Goal: Transaction & Acquisition: Book appointment/travel/reservation

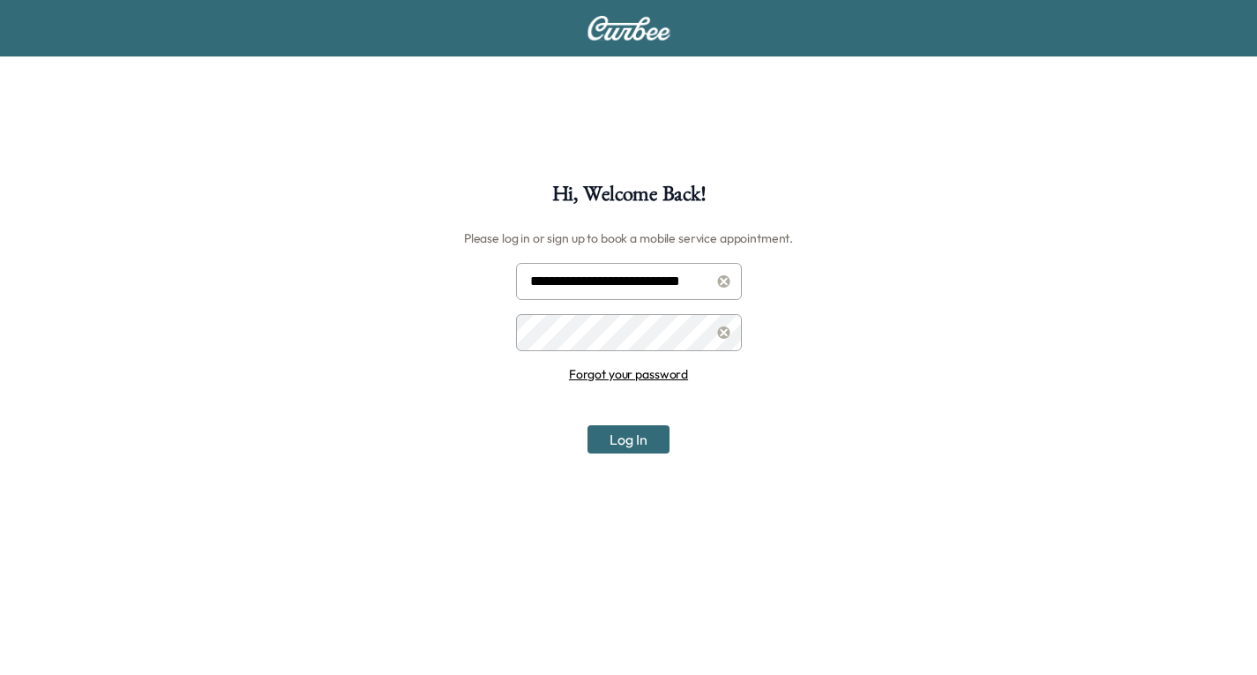
click at [641, 279] on input "**********" at bounding box center [629, 281] width 226 height 37
type input "**********"
click at [639, 443] on button "Log In" at bounding box center [629, 439] width 82 height 28
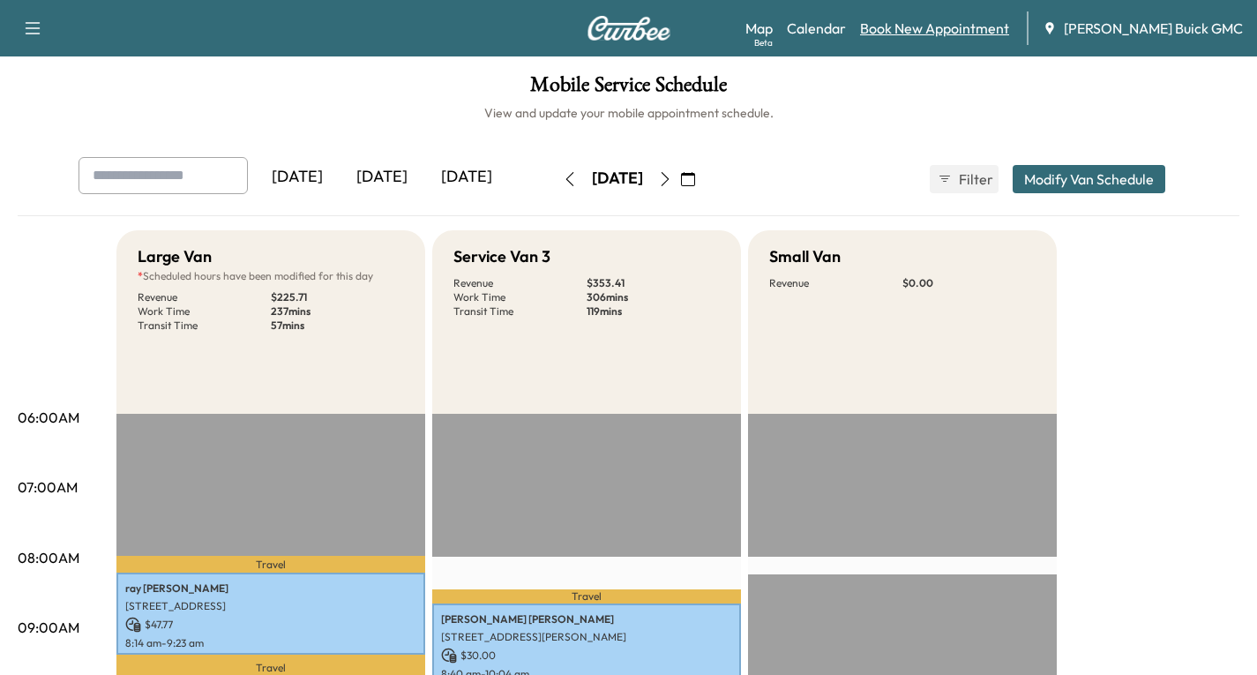
click at [964, 29] on link "Book New Appointment" at bounding box center [934, 28] width 149 height 21
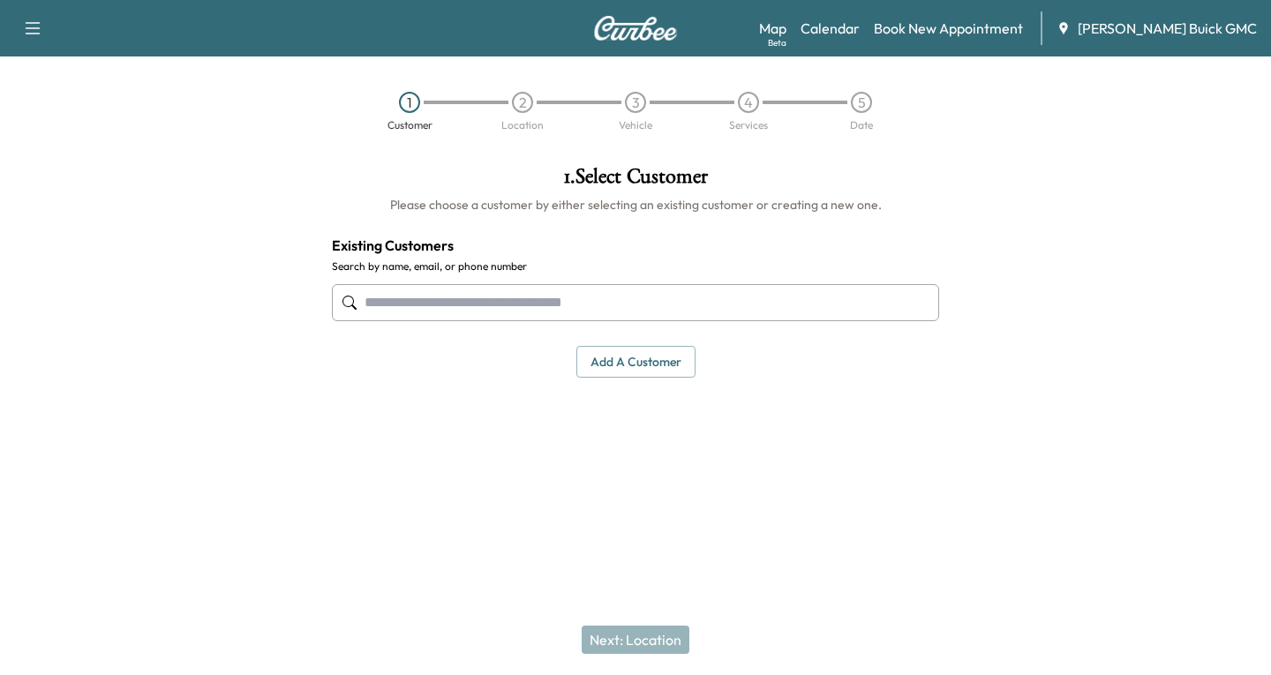
click at [366, 304] on input "text" at bounding box center [635, 302] width 607 height 37
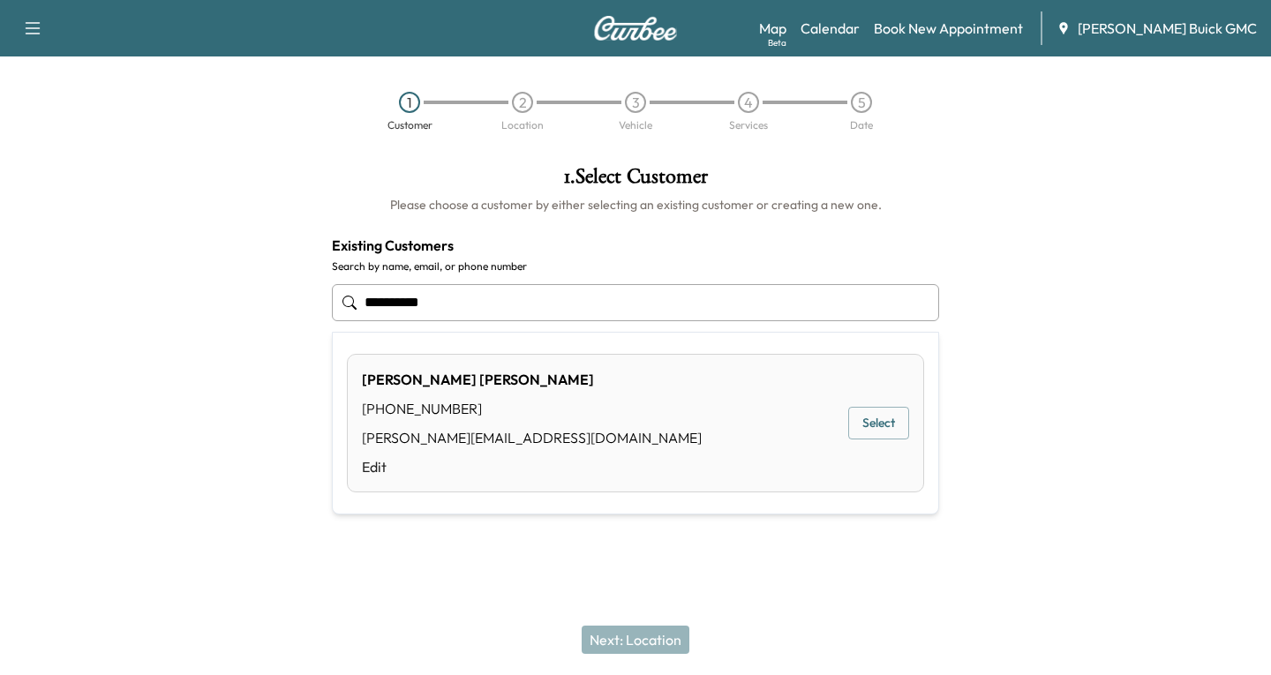
click at [872, 420] on button "Select" at bounding box center [878, 423] width 61 height 33
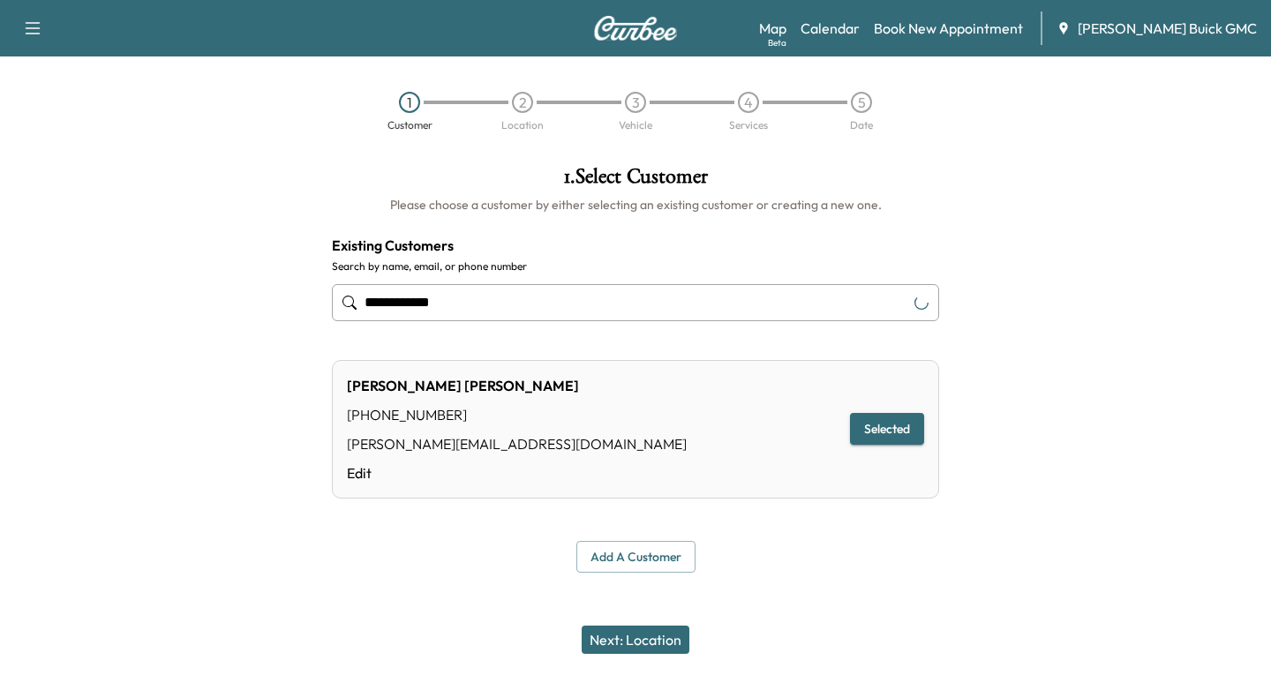
type input "**********"
click at [611, 644] on button "Next: Location" at bounding box center [635, 640] width 108 height 28
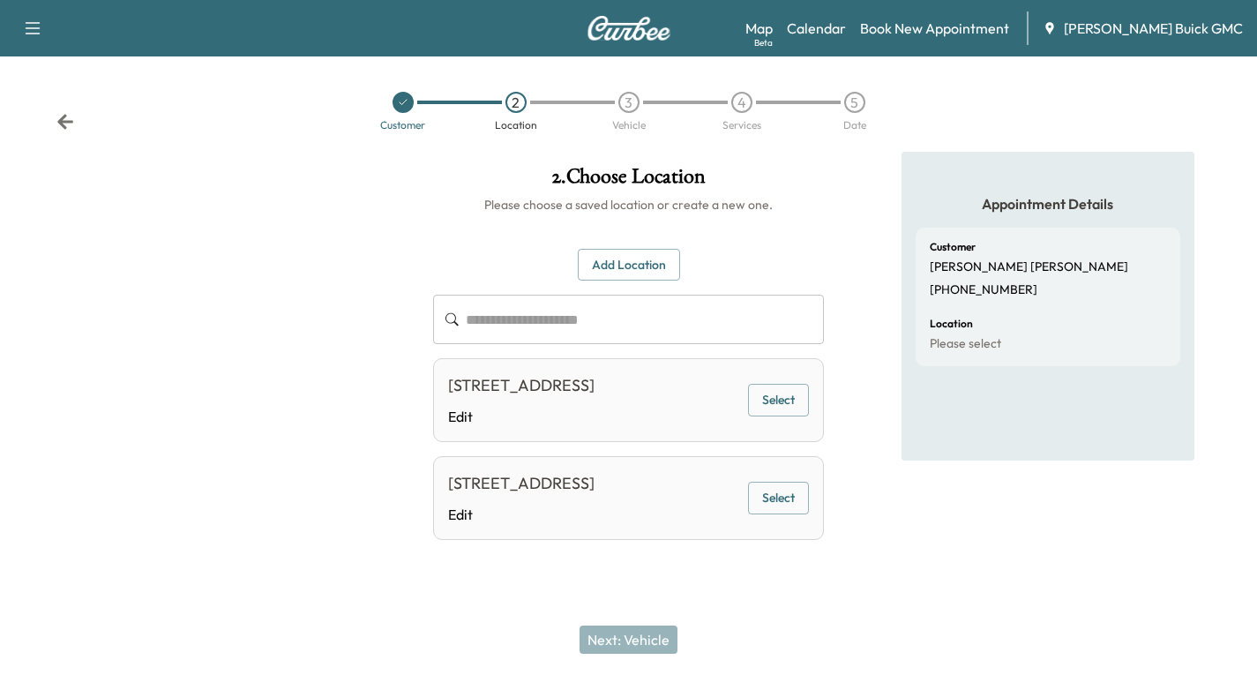
scroll to position [20, 0]
click at [772, 391] on button "Select" at bounding box center [778, 400] width 61 height 33
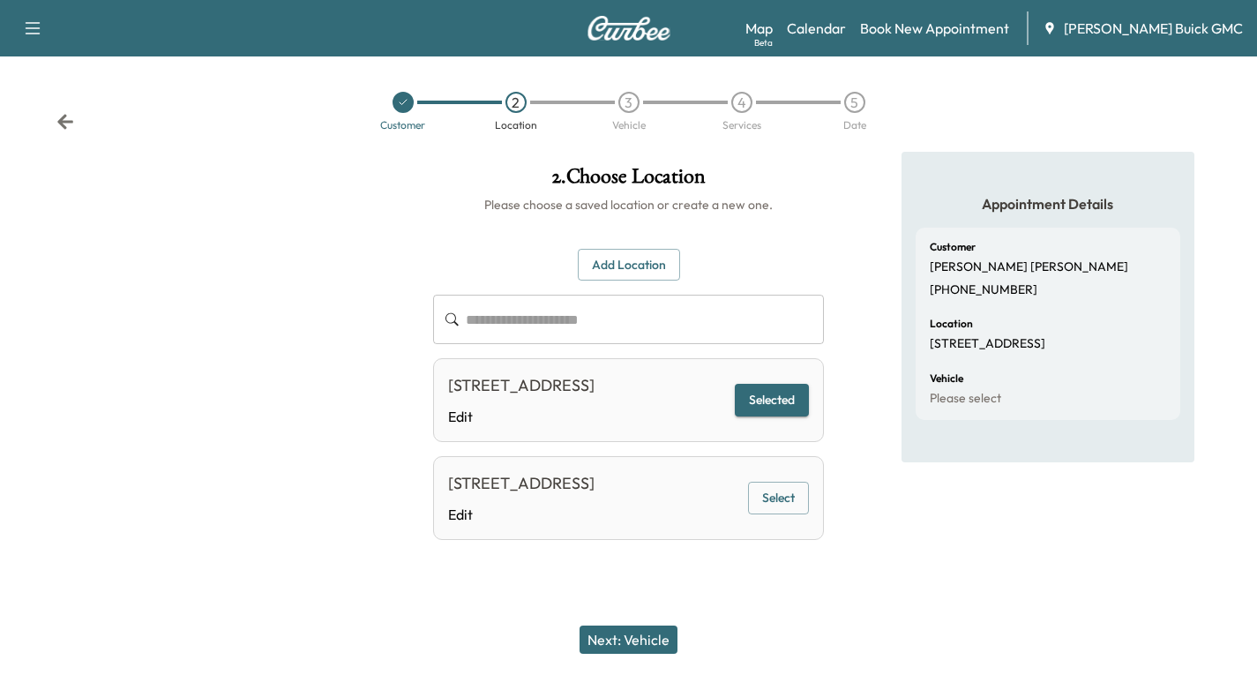
click at [639, 643] on button "Next: Vehicle" at bounding box center [629, 640] width 98 height 28
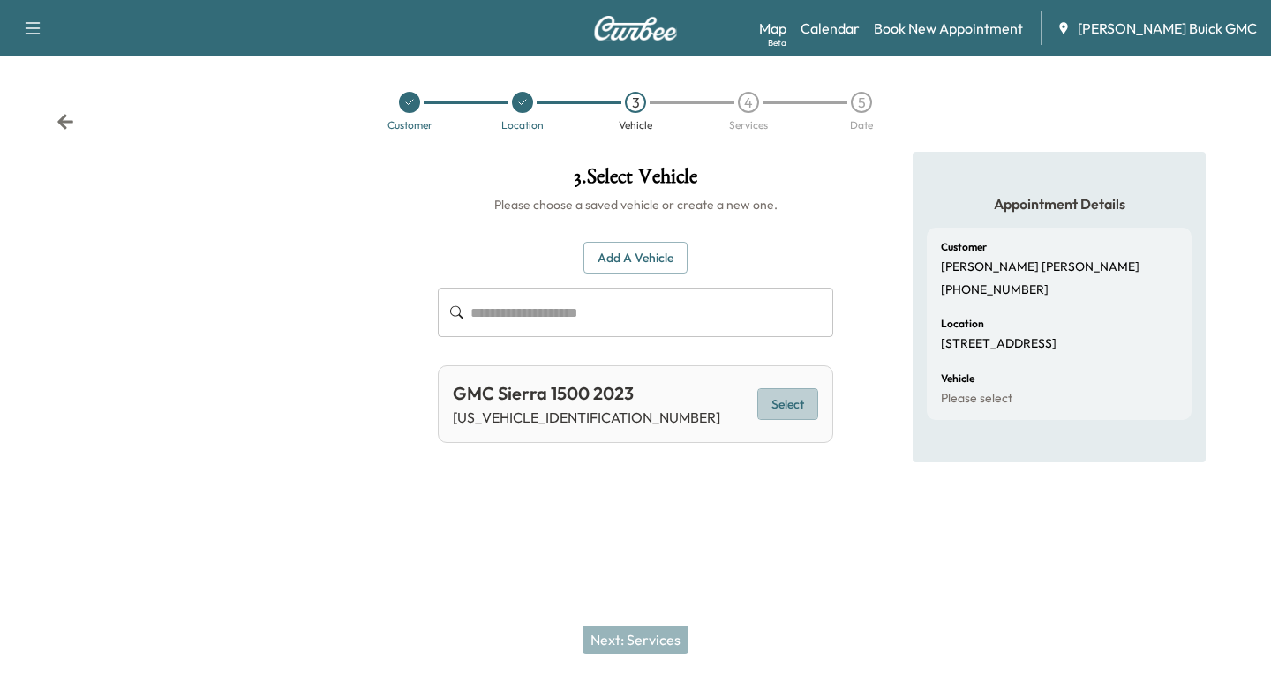
click at [779, 403] on button "Select" at bounding box center [787, 404] width 61 height 33
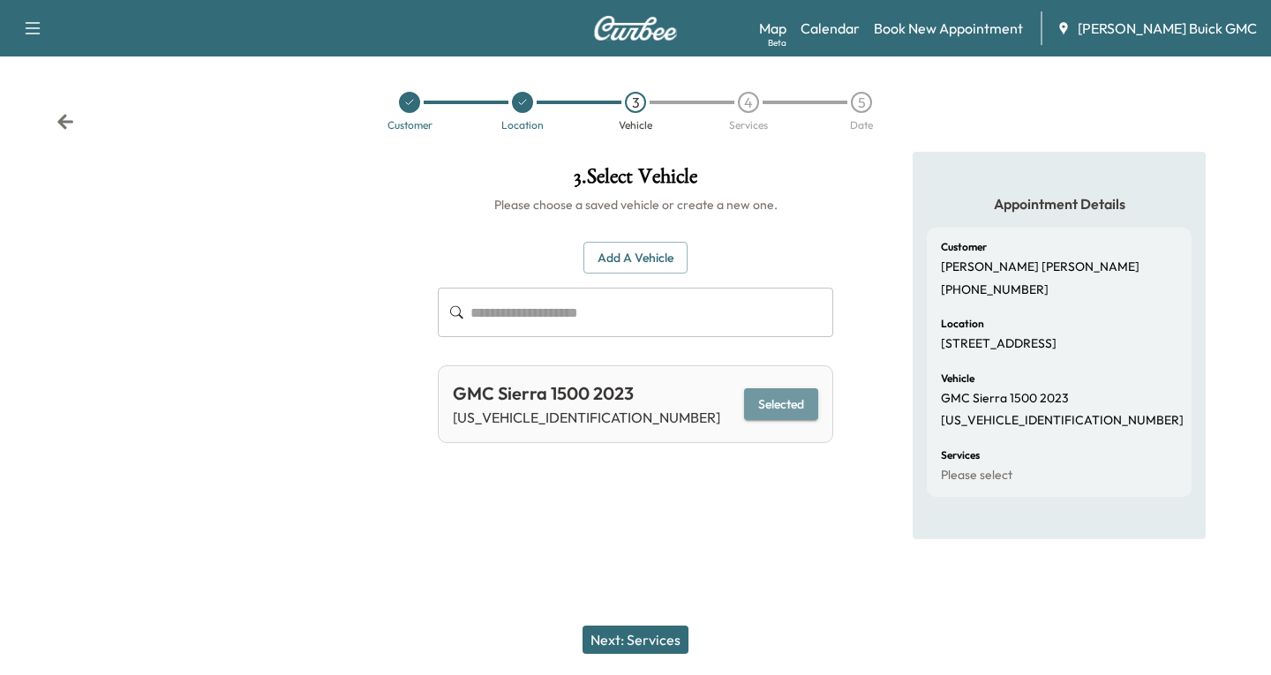
click at [770, 401] on button "Selected" at bounding box center [781, 404] width 74 height 33
click at [640, 644] on button "Next: Services" at bounding box center [635, 640] width 106 height 28
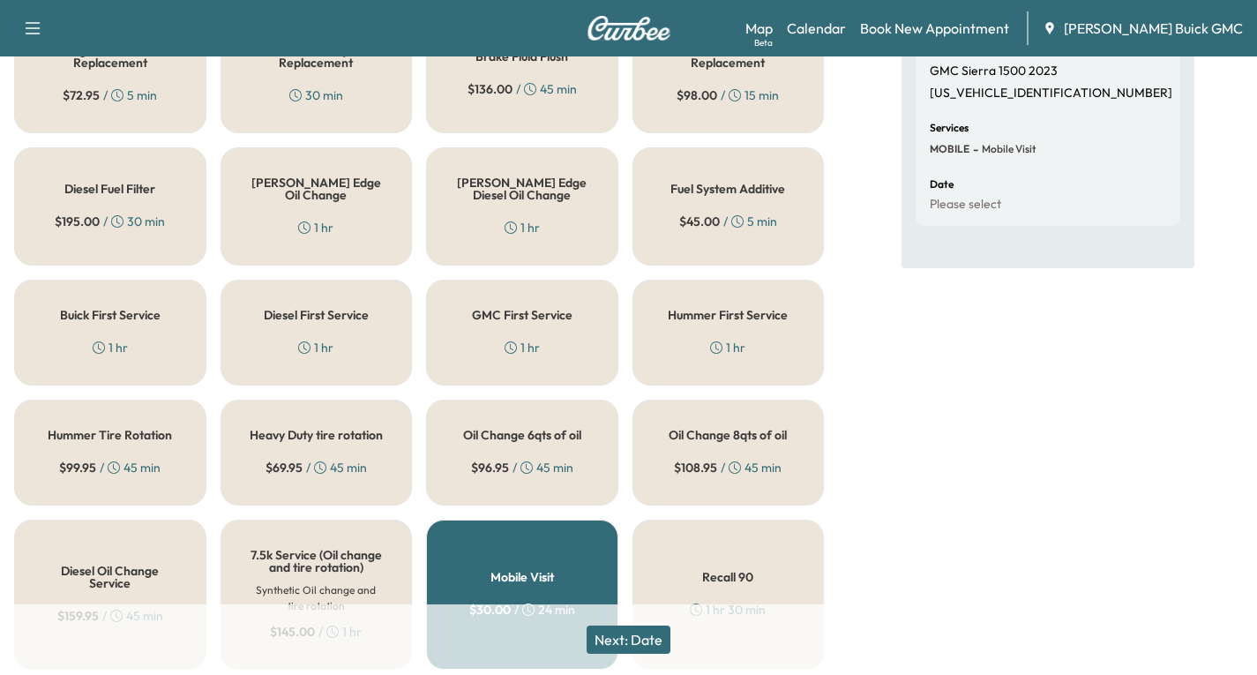
scroll to position [353, 0]
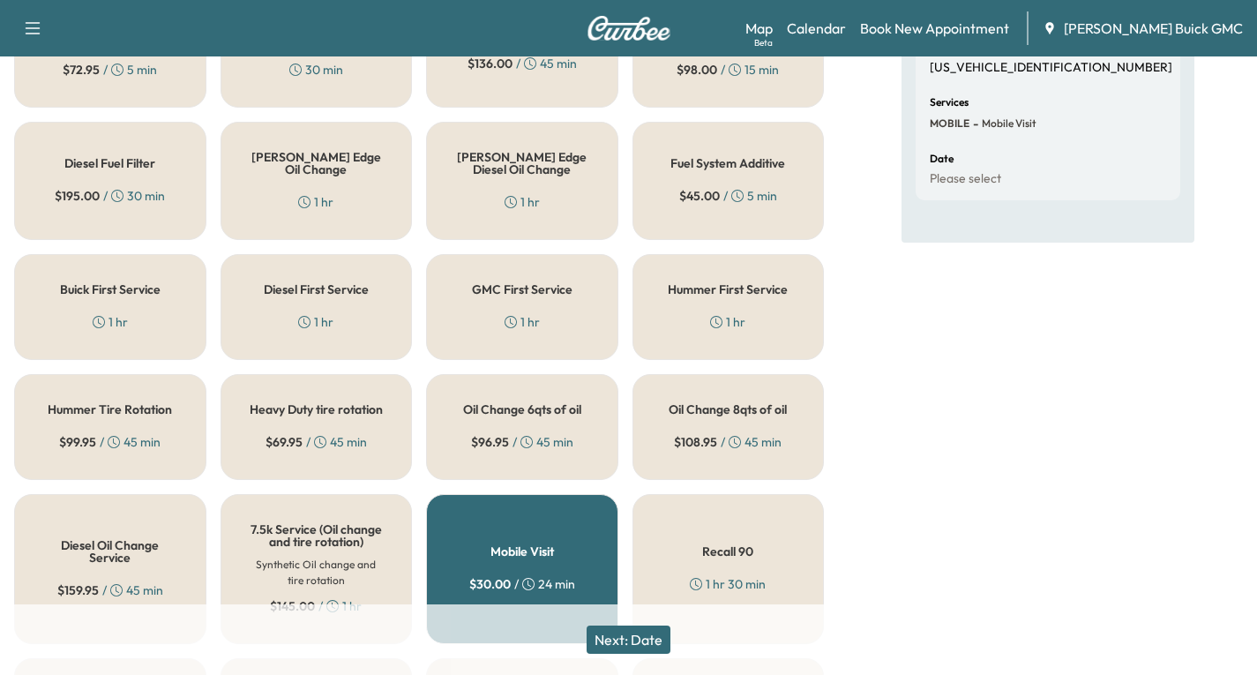
click at [338, 186] on div "[PERSON_NAME] Edge Oil Change 1 hr" at bounding box center [317, 181] width 192 height 118
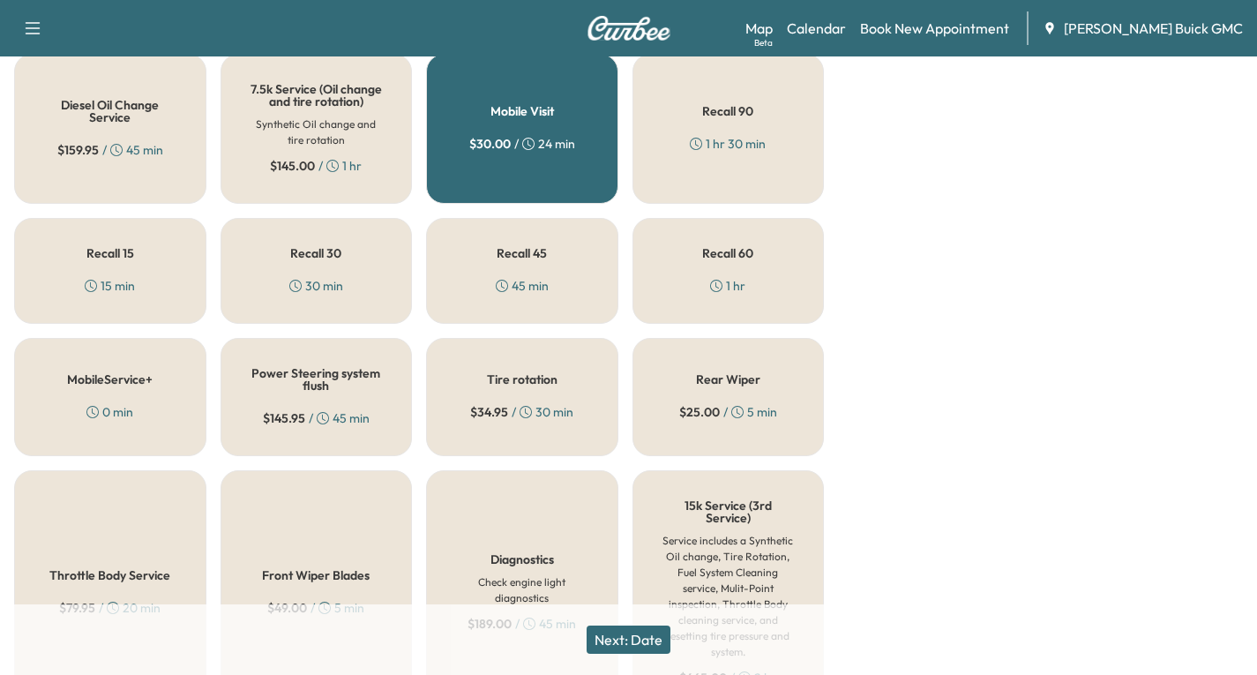
scroll to position [794, 0]
click at [489, 420] on span "$ 34.95" at bounding box center [489, 411] width 38 height 18
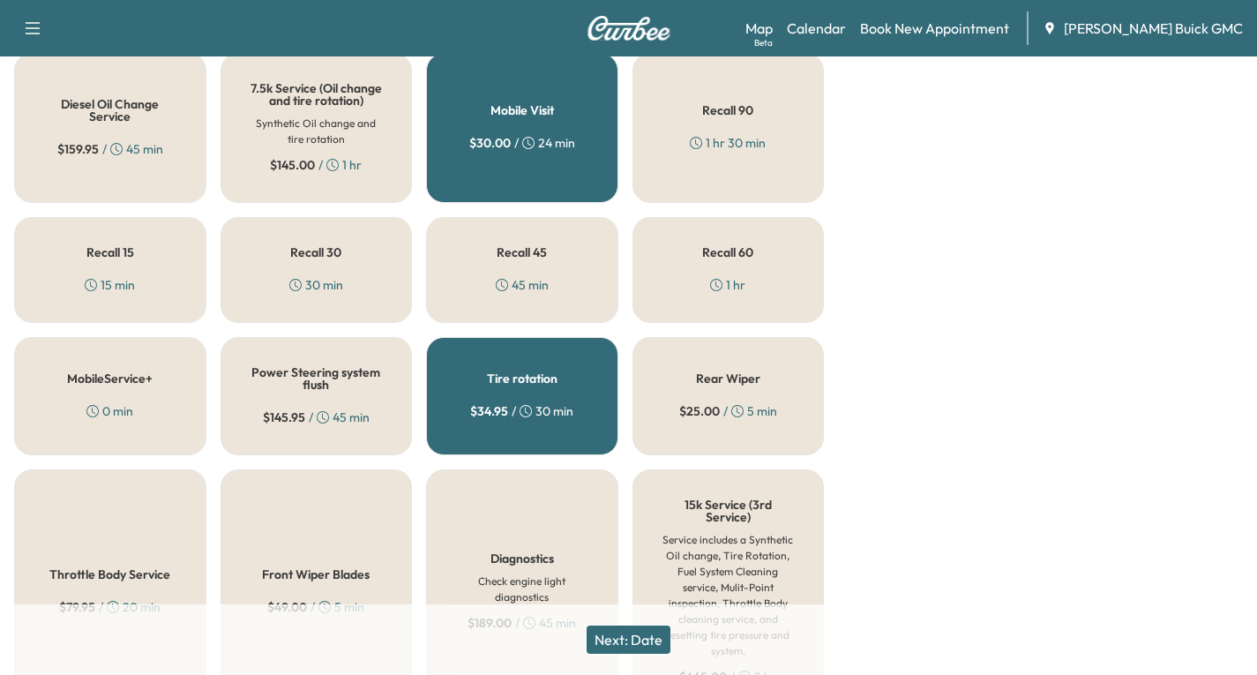
click at [534, 116] on h5 "Mobile Visit" at bounding box center [523, 110] width 64 height 12
click at [614, 637] on button "Next: Date" at bounding box center [629, 640] width 84 height 28
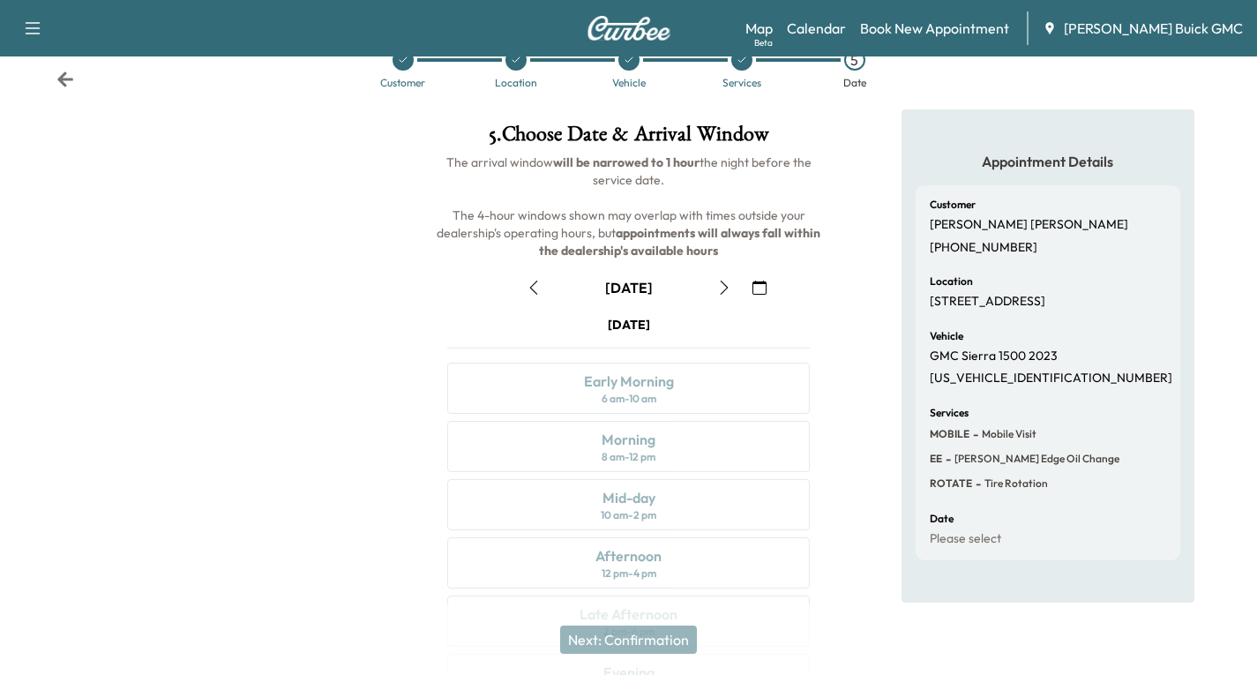
scroll to position [208, 0]
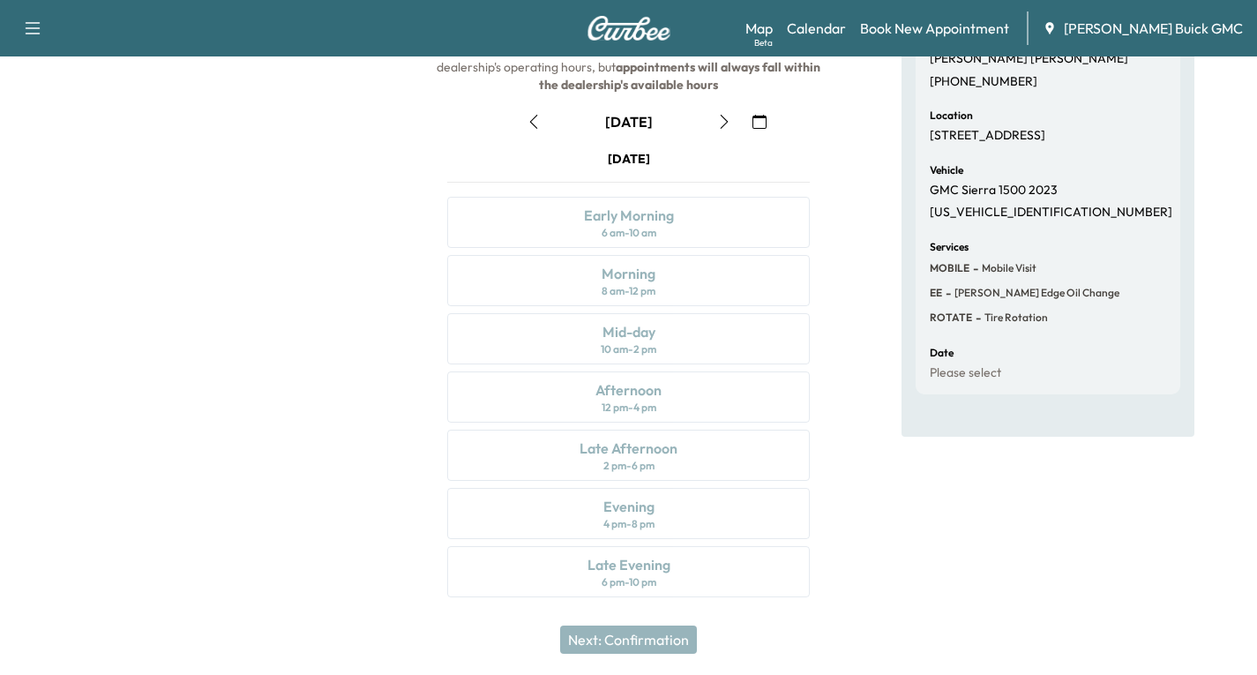
click at [721, 124] on icon "button" at bounding box center [724, 122] width 14 height 14
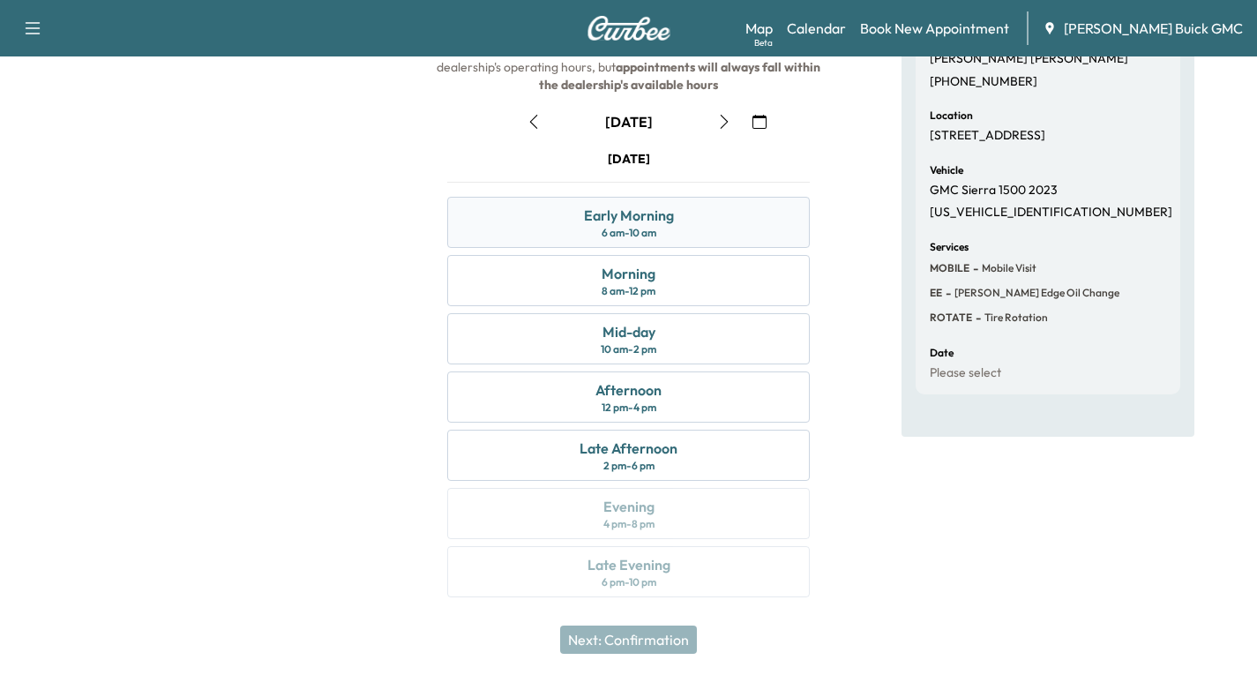
click at [747, 220] on div "Early Morning 6 am - 10 am" at bounding box center [628, 222] width 363 height 51
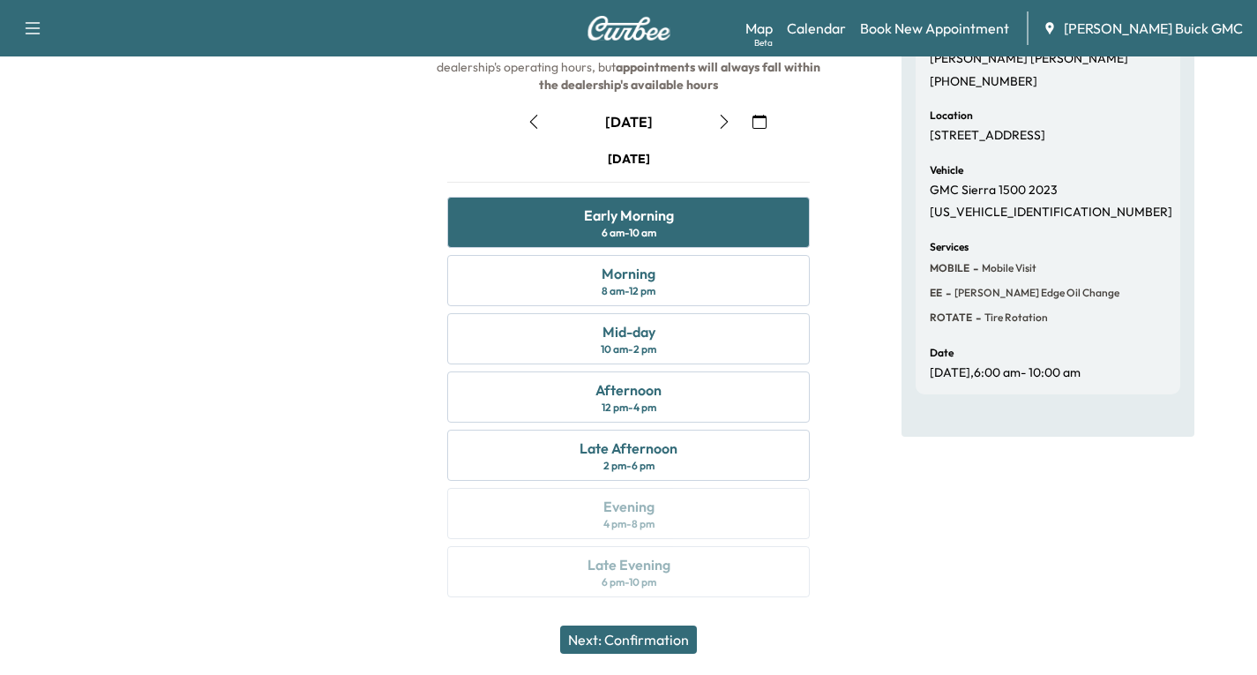
click at [615, 639] on button "Next: Confirmation" at bounding box center [628, 640] width 137 height 28
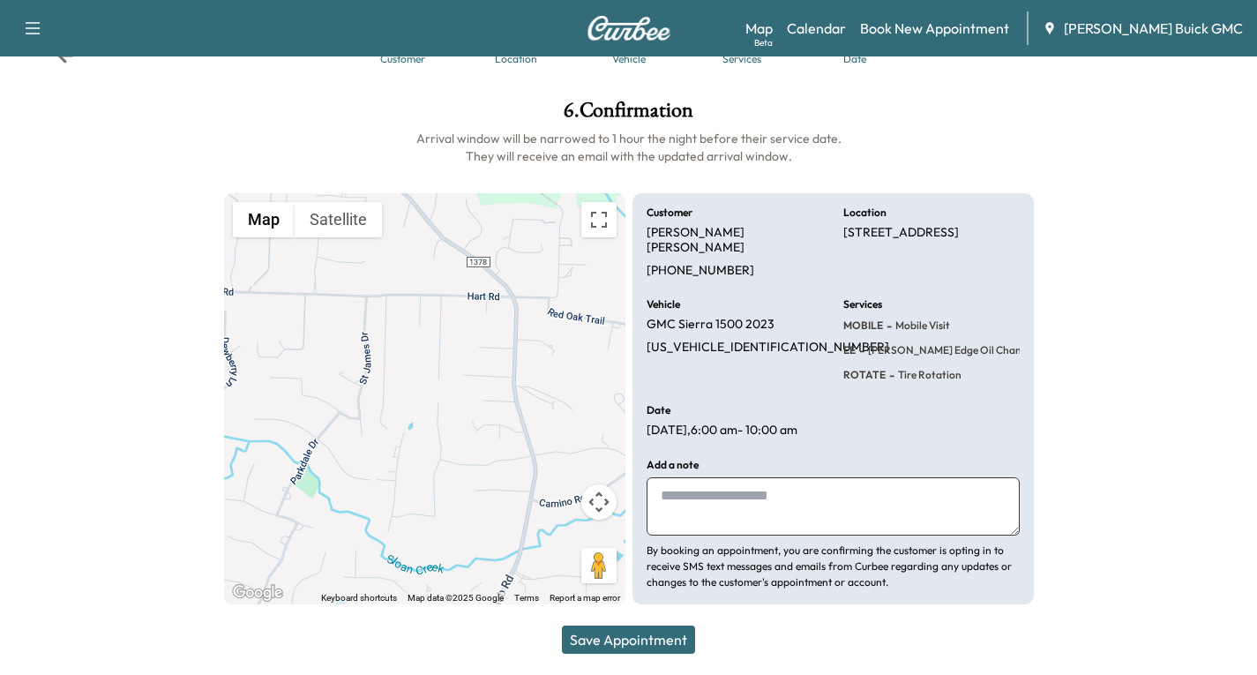
click at [649, 641] on button "Save Appointment" at bounding box center [628, 640] width 133 height 28
